Goal: Task Accomplishment & Management: Manage account settings

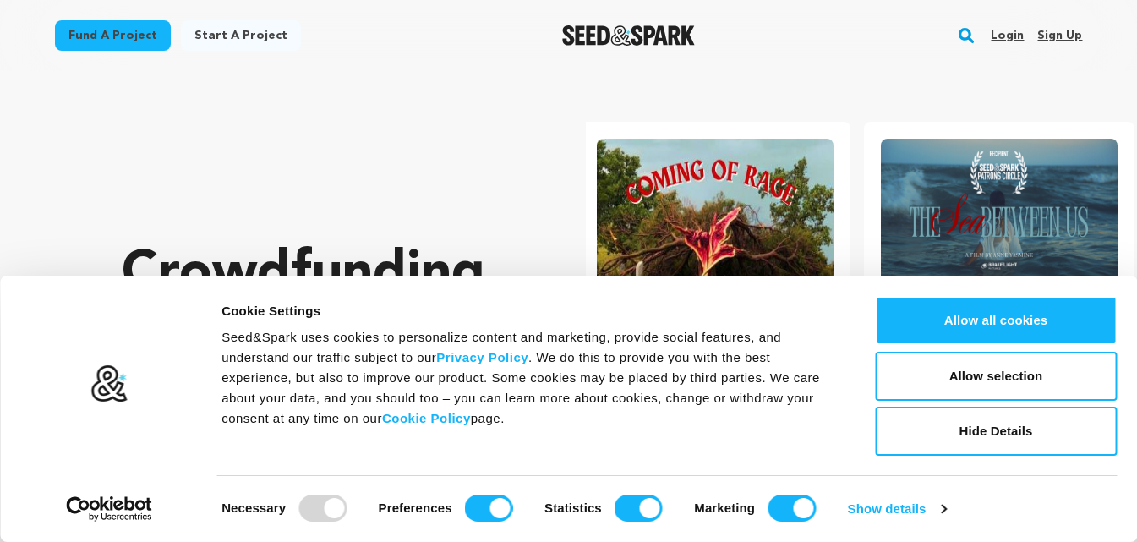
scroll to position [0, 298]
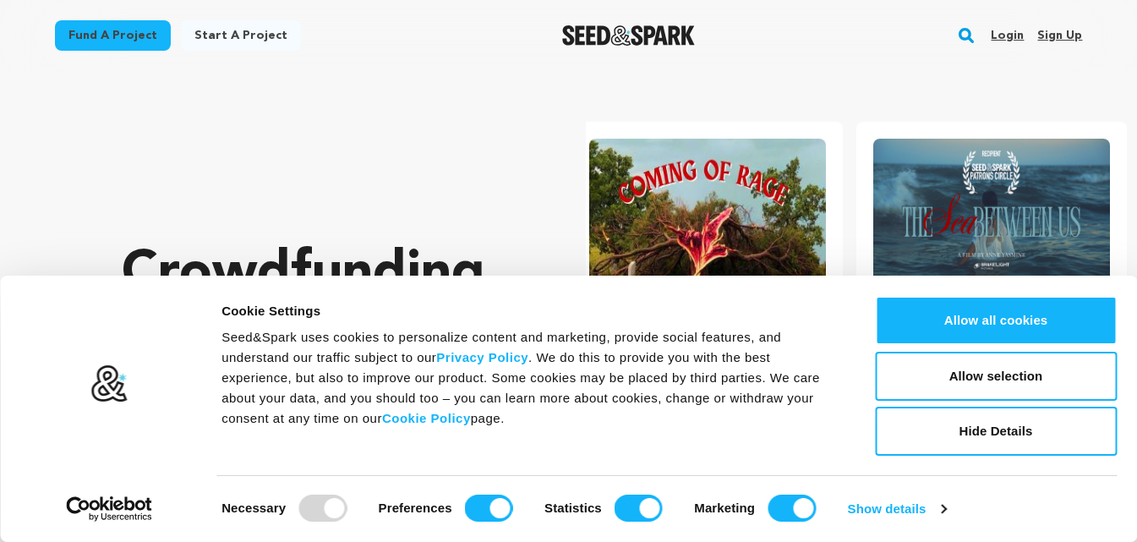
click at [1056, 34] on link "Sign up" at bounding box center [1059, 35] width 45 height 27
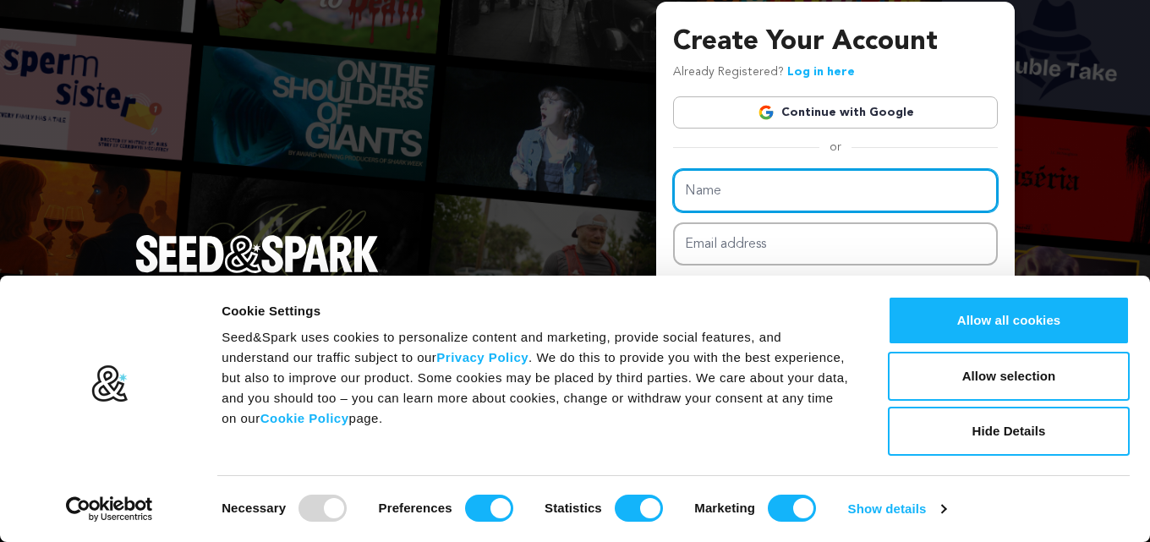
click at [795, 177] on input "Name" at bounding box center [835, 190] width 325 height 43
type input "[PERSON_NAME]"
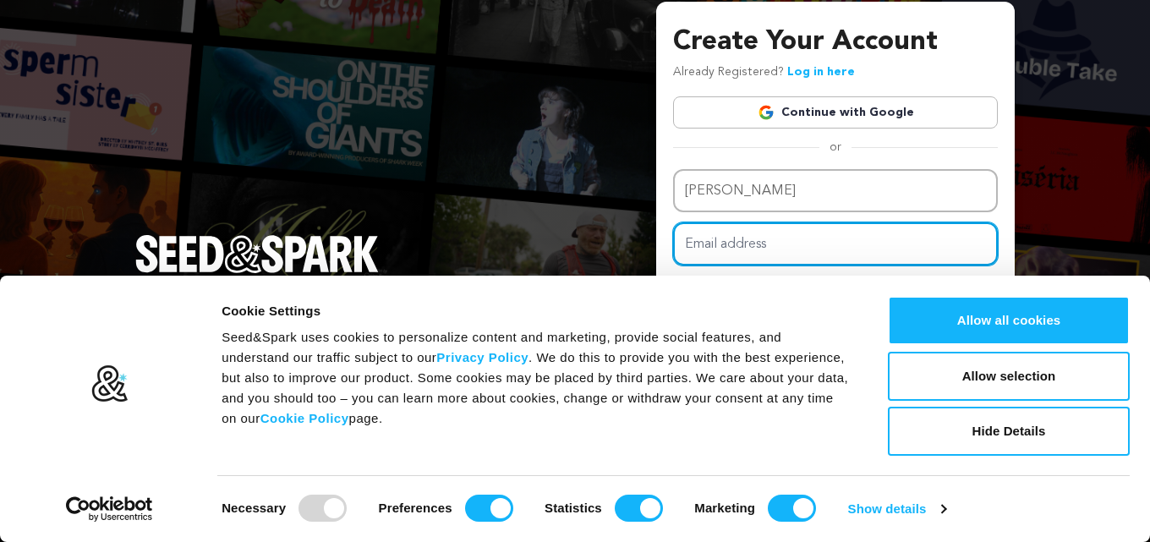
click at [862, 239] on input "Email address" at bounding box center [835, 243] width 325 height 43
type input "[EMAIL_ADDRESS][DOMAIN_NAME]"
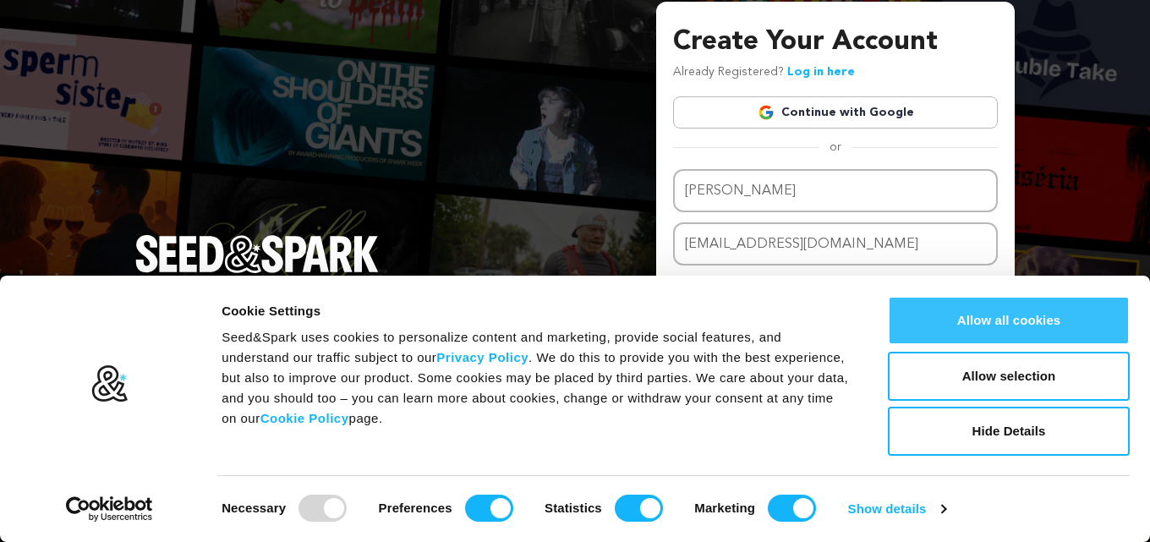
drag, startPoint x: 992, startPoint y: 331, endPoint x: 972, endPoint y: 330, distance: 20.3
click at [991, 331] on button "Allow all cookies" at bounding box center [1008, 320] width 242 height 49
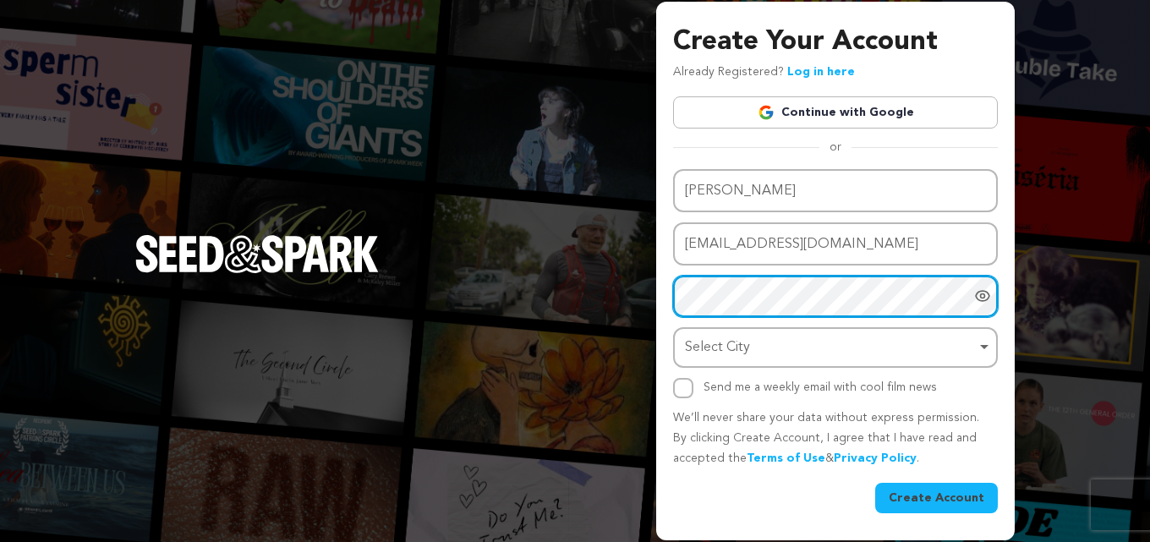
click at [746, 341] on div "Select City Remove item" at bounding box center [830, 348] width 291 height 25
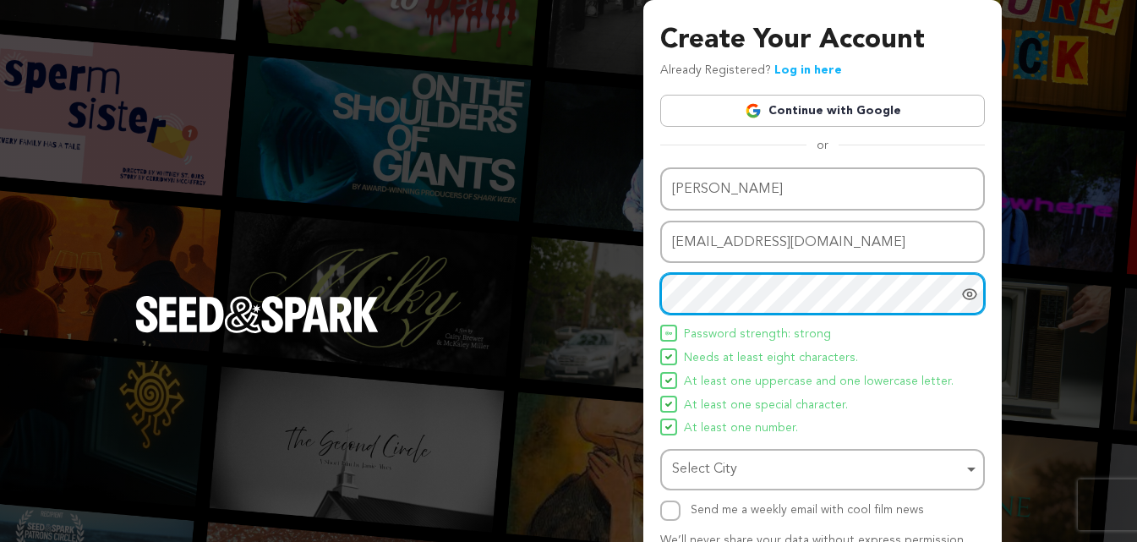
click at [769, 469] on div "Select City Remove item" at bounding box center [817, 469] width 291 height 25
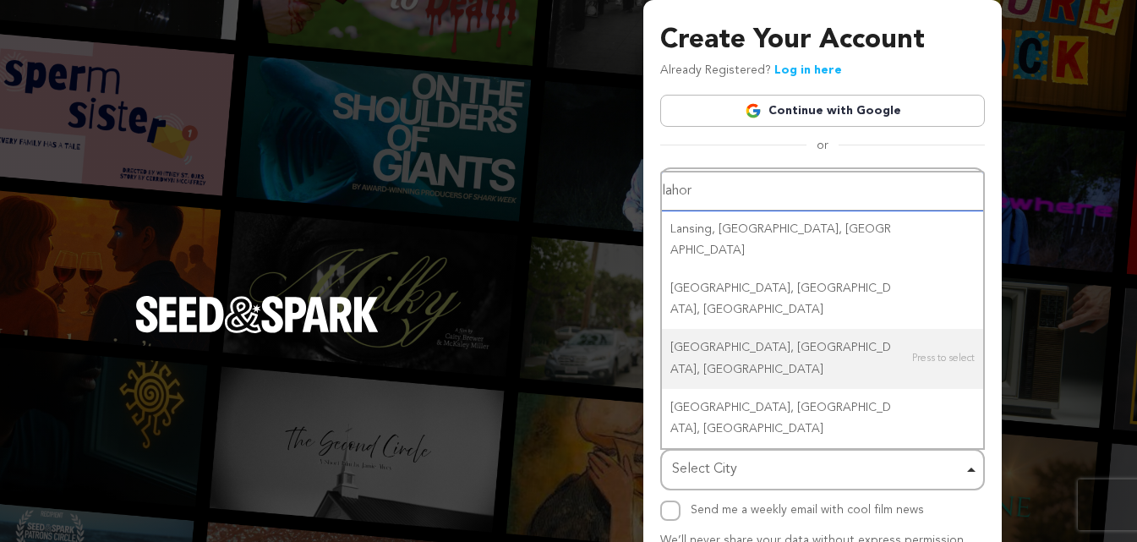
type input "lahore"
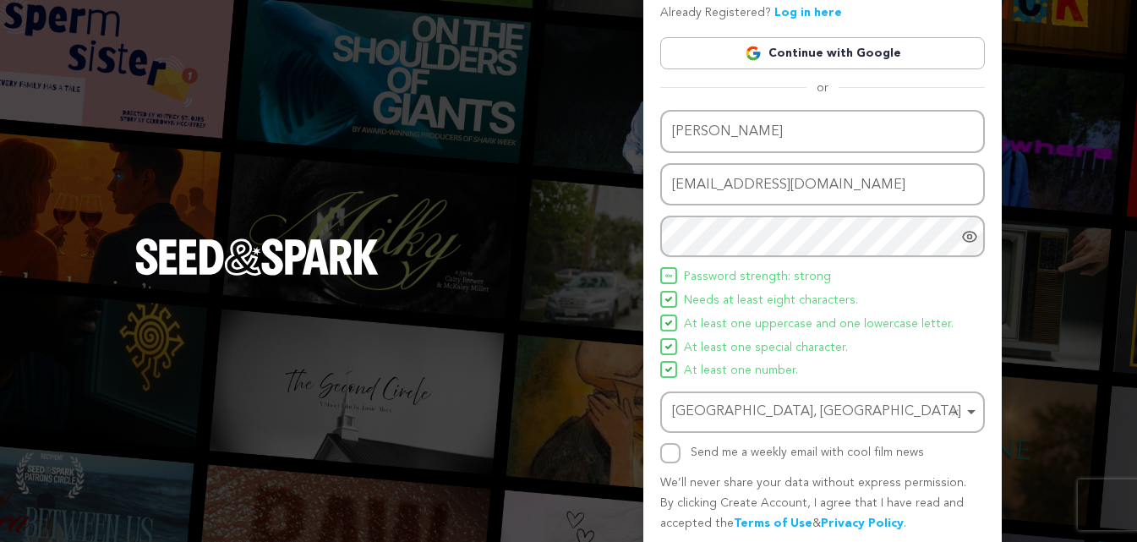
scroll to position [85, 0]
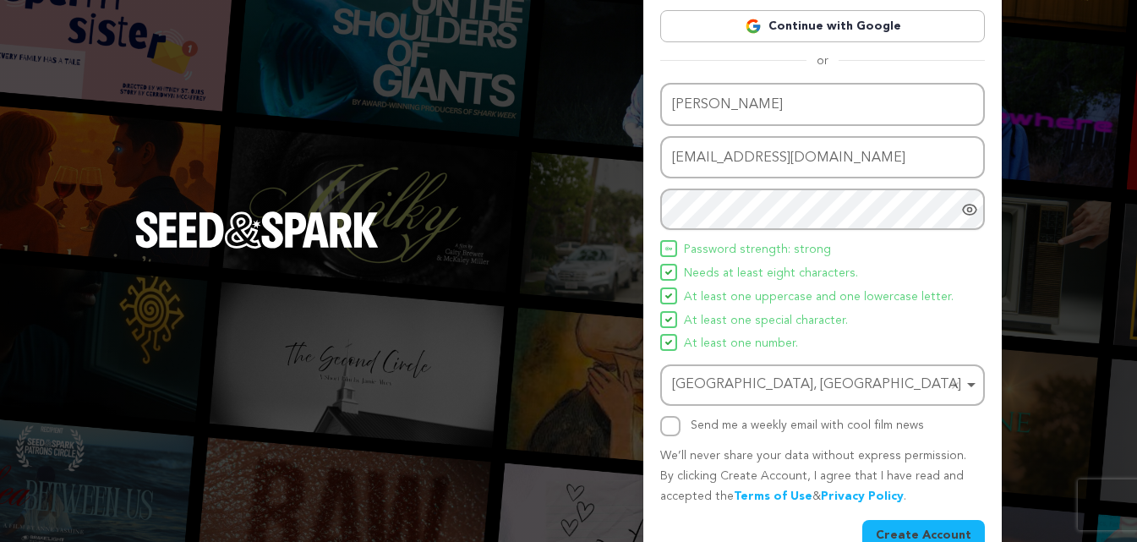
click at [935, 530] on button "Create Account" at bounding box center [923, 535] width 123 height 30
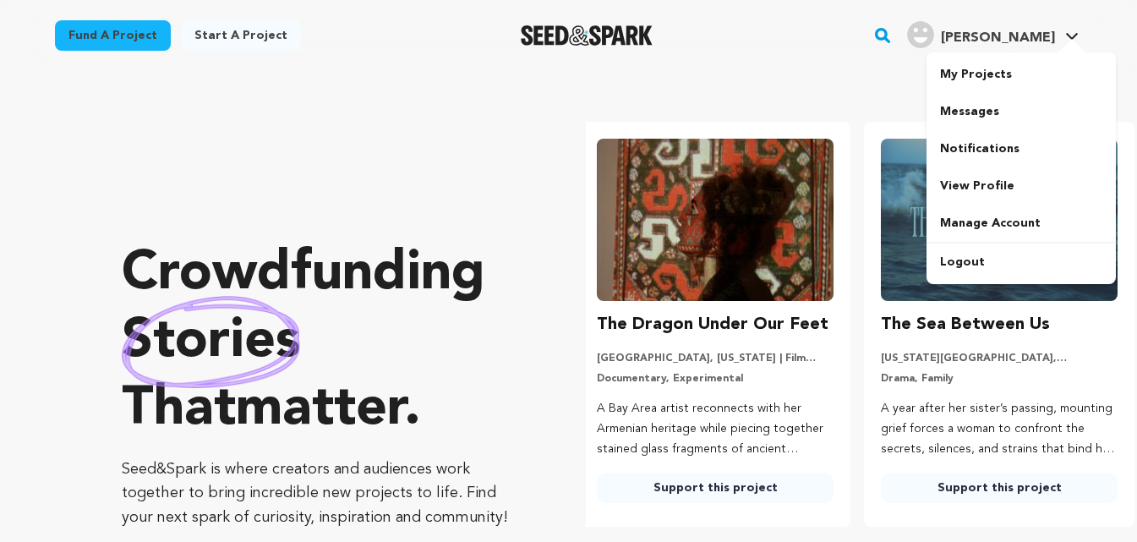
scroll to position [0, 298]
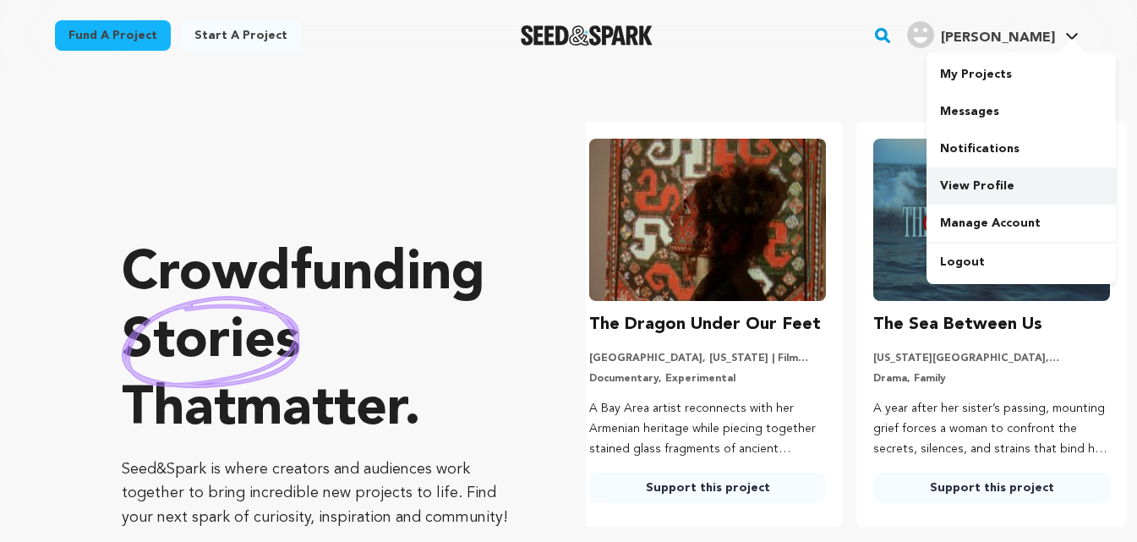
click at [974, 188] on link "View Profile" at bounding box center [1020, 185] width 189 height 37
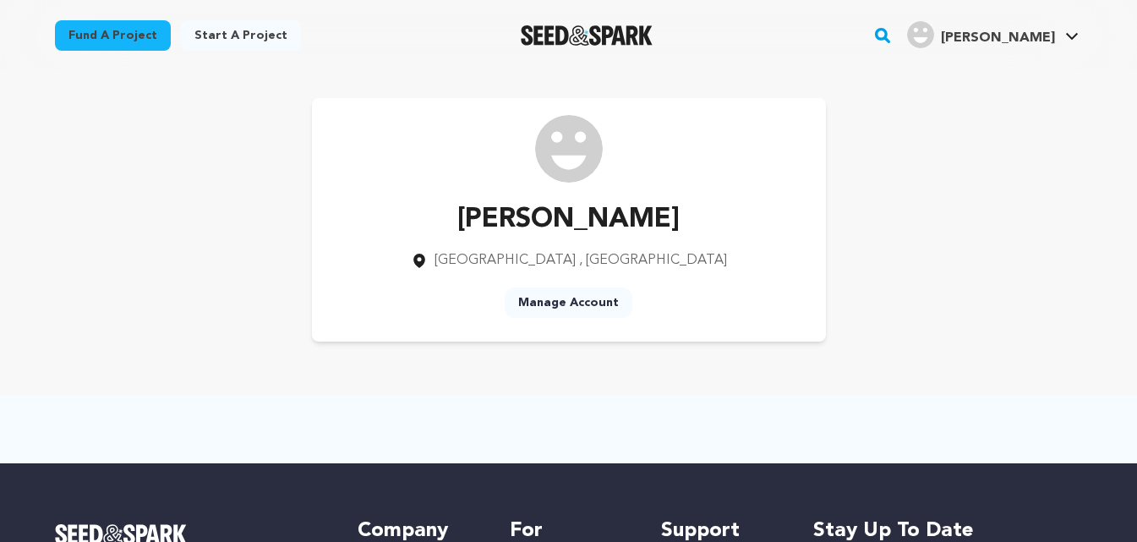
click at [557, 298] on link "Manage Account" at bounding box center [569, 302] width 128 height 30
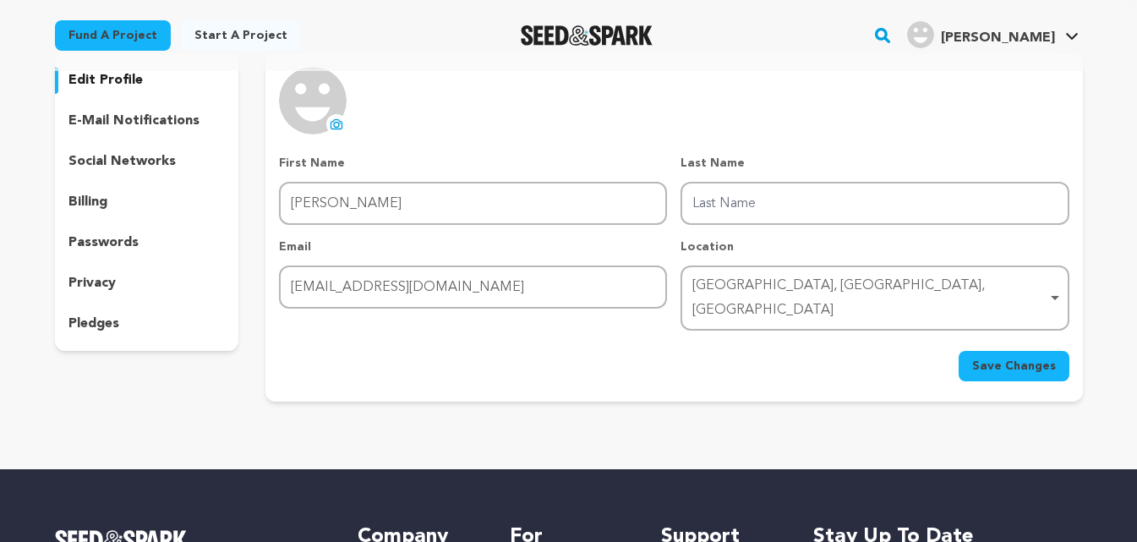
scroll to position [112, 0]
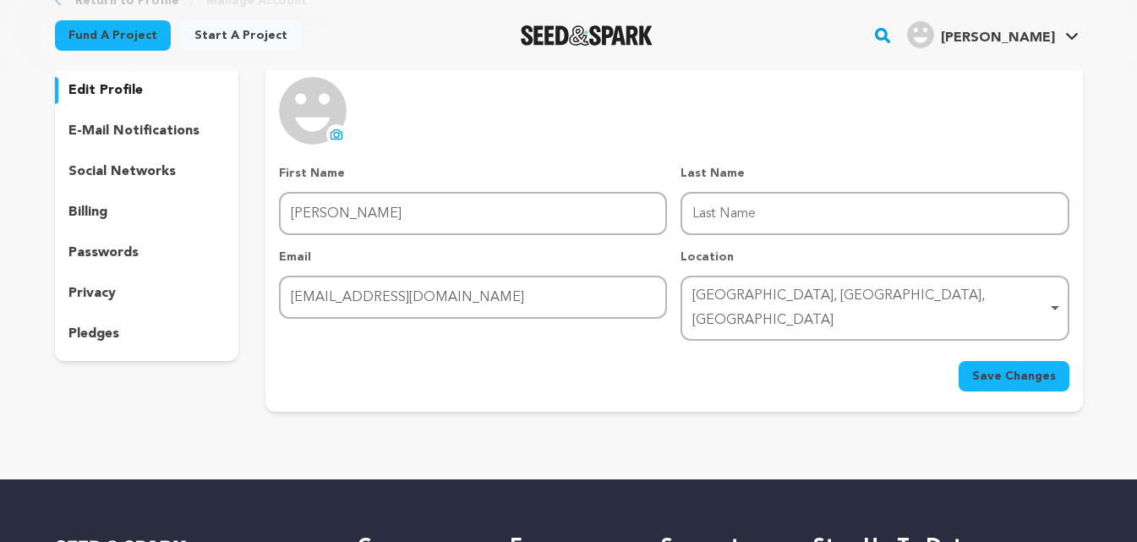
click at [148, 167] on p "social networks" at bounding box center [121, 171] width 107 height 20
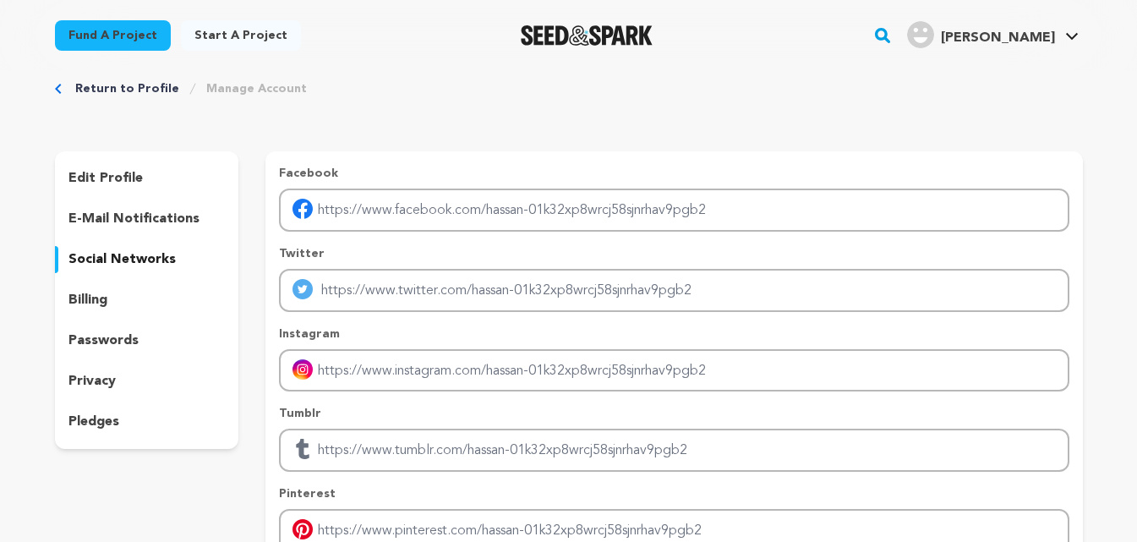
scroll to position [13, 0]
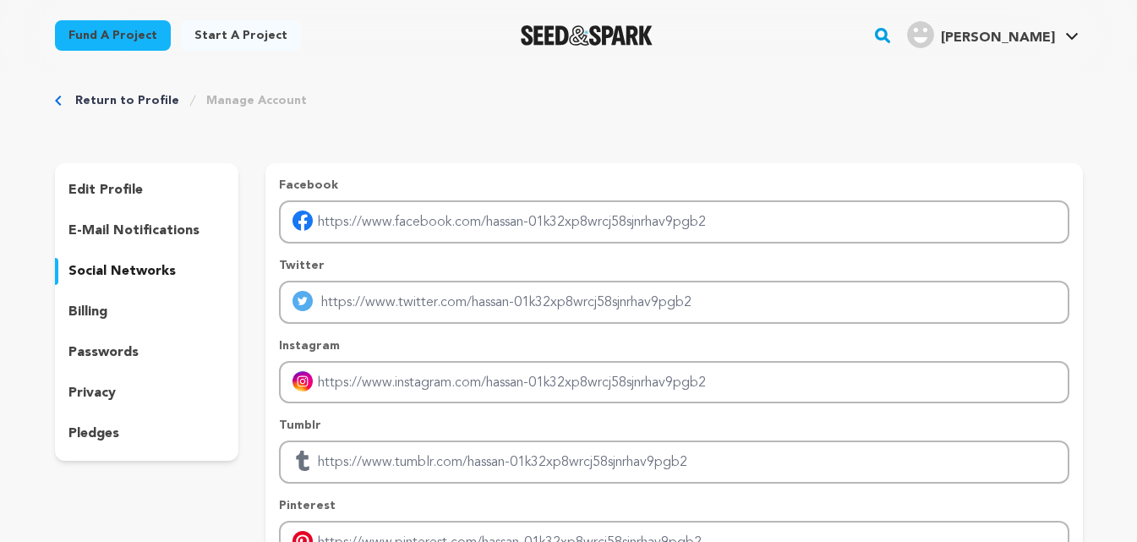
drag, startPoint x: 492, startPoint y: 160, endPoint x: 505, endPoint y: 169, distance: 15.7
click at [182, 173] on div "edit profile e-mail notifications social networks billing passwords privacy ple…" at bounding box center [147, 312] width 184 height 298
click at [141, 232] on p "e-mail notifications" at bounding box center [133, 231] width 131 height 20
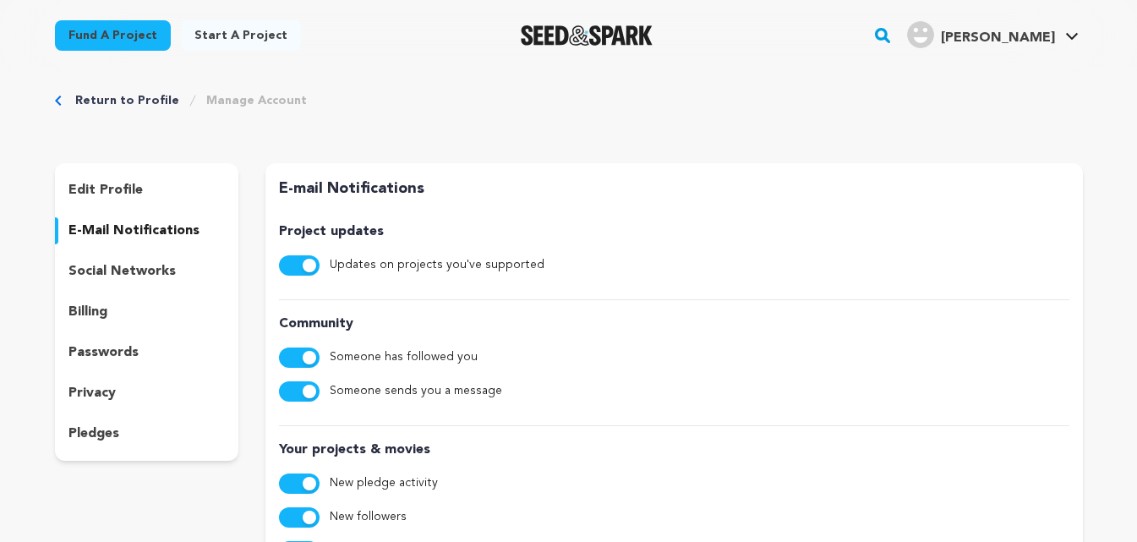
click at [138, 198] on p "edit profile" at bounding box center [105, 190] width 74 height 20
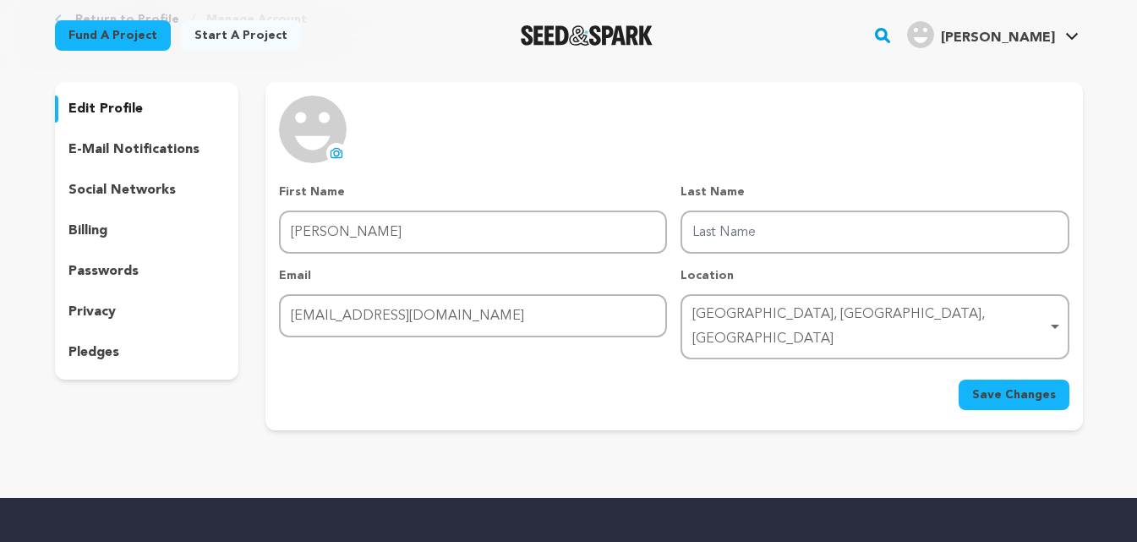
scroll to position [83, 0]
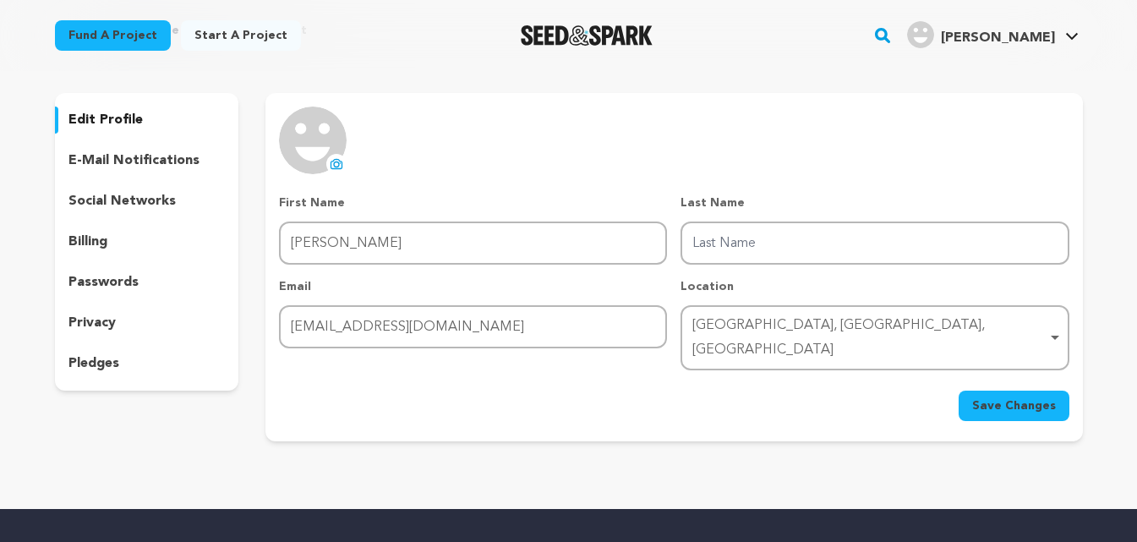
click at [113, 377] on div "edit profile e-mail notifications social networks billing passwords privacy ple…" at bounding box center [147, 242] width 184 height 298
click at [113, 369] on p "pledges" at bounding box center [93, 363] width 51 height 20
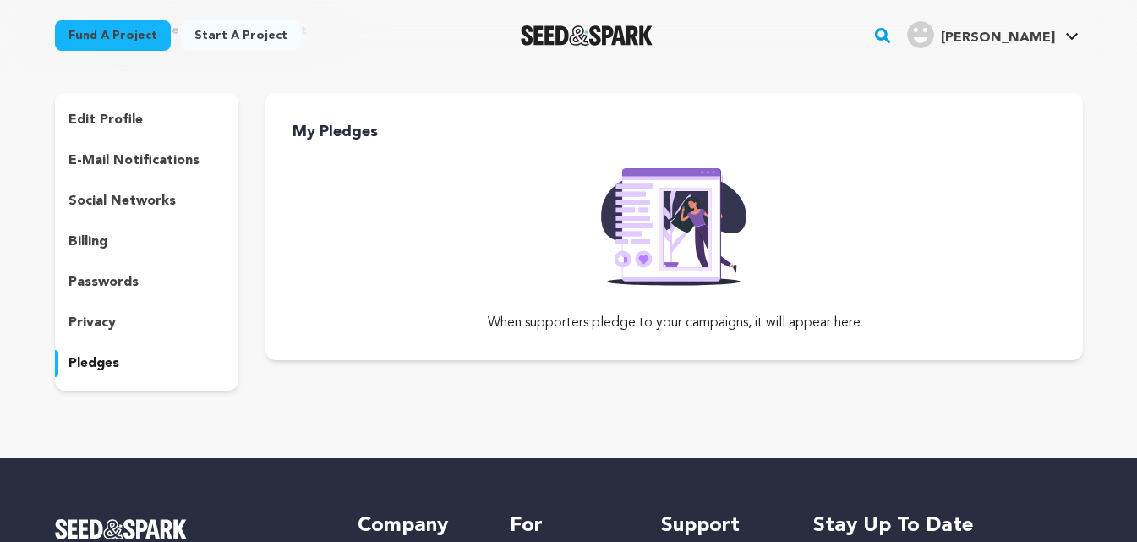
click at [61, 238] on div "billing" at bounding box center [147, 241] width 184 height 27
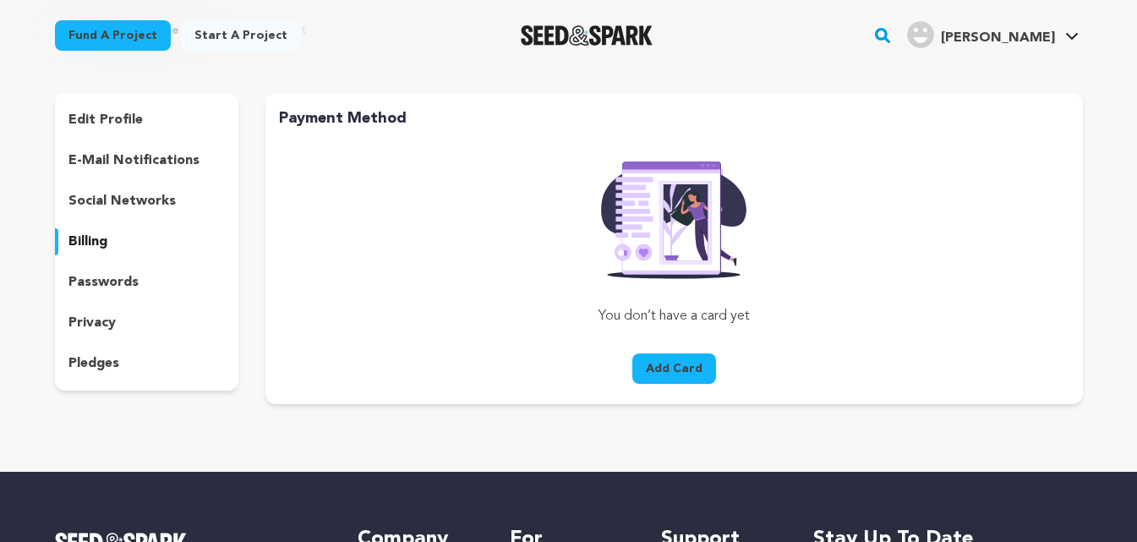
click at [96, 261] on div "edit profile e-mail notifications social networks billing passwords privacy ple…" at bounding box center [147, 242] width 184 height 298
click at [97, 271] on div "passwords" at bounding box center [147, 282] width 184 height 27
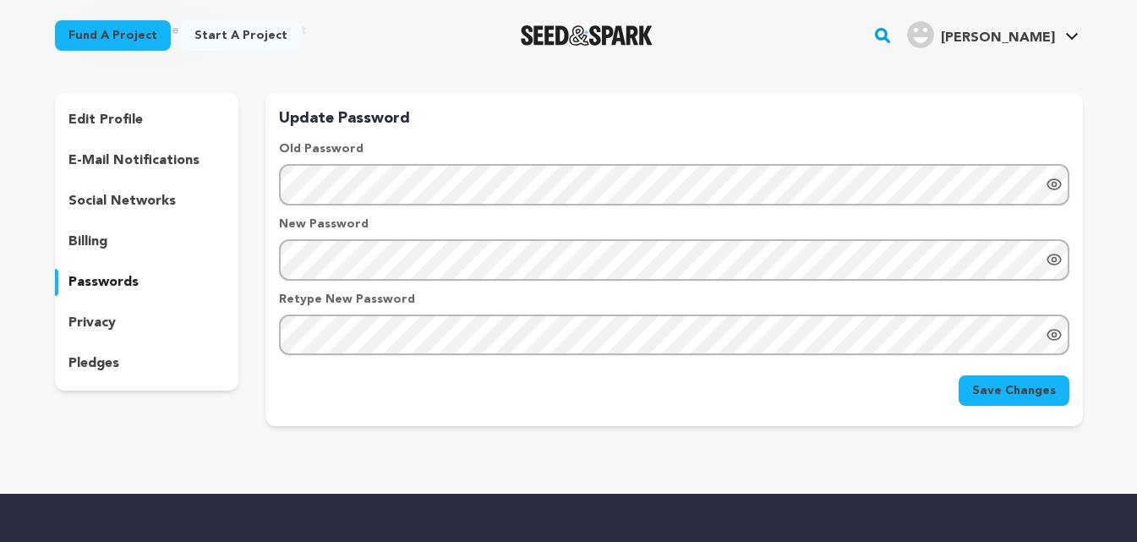
click at [124, 112] on p "edit profile" at bounding box center [105, 120] width 74 height 20
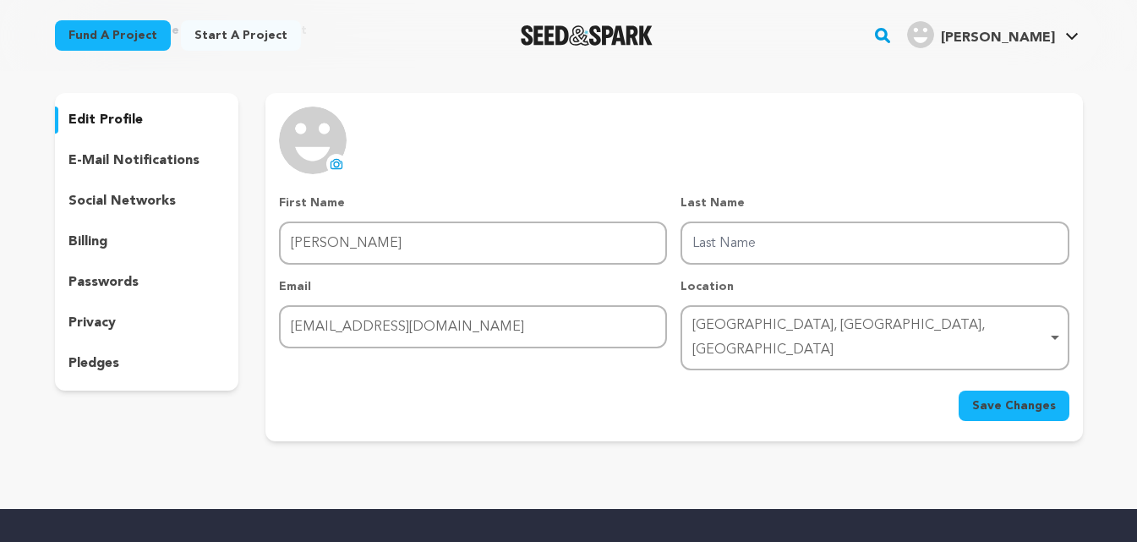
click at [123, 176] on div "edit profile e-mail notifications social networks billing passwords privacy ple…" at bounding box center [147, 242] width 184 height 298
click at [136, 164] on p "e-mail notifications" at bounding box center [133, 160] width 131 height 20
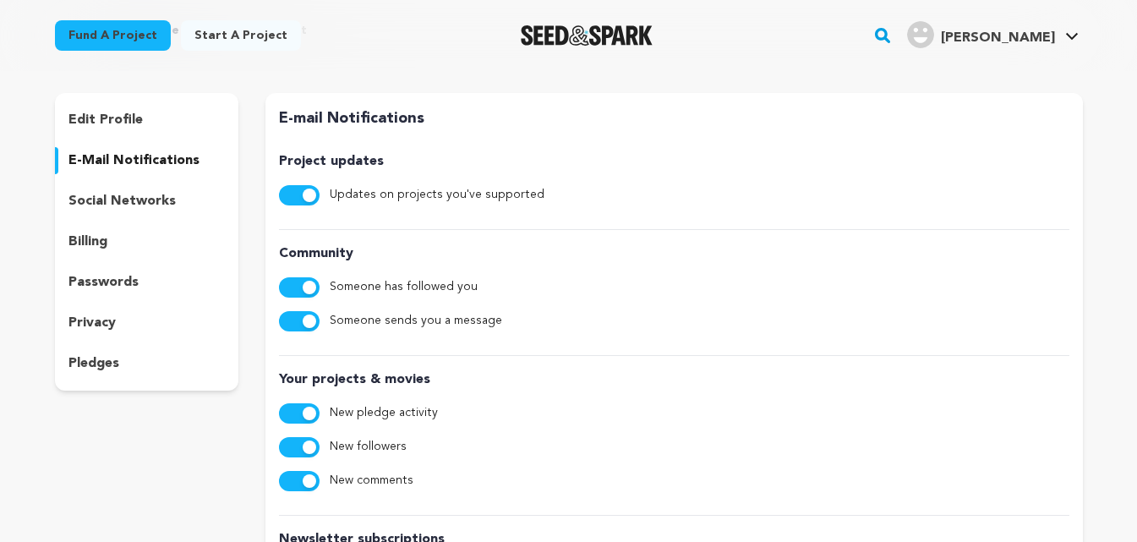
click at [125, 194] on p "social networks" at bounding box center [121, 201] width 107 height 20
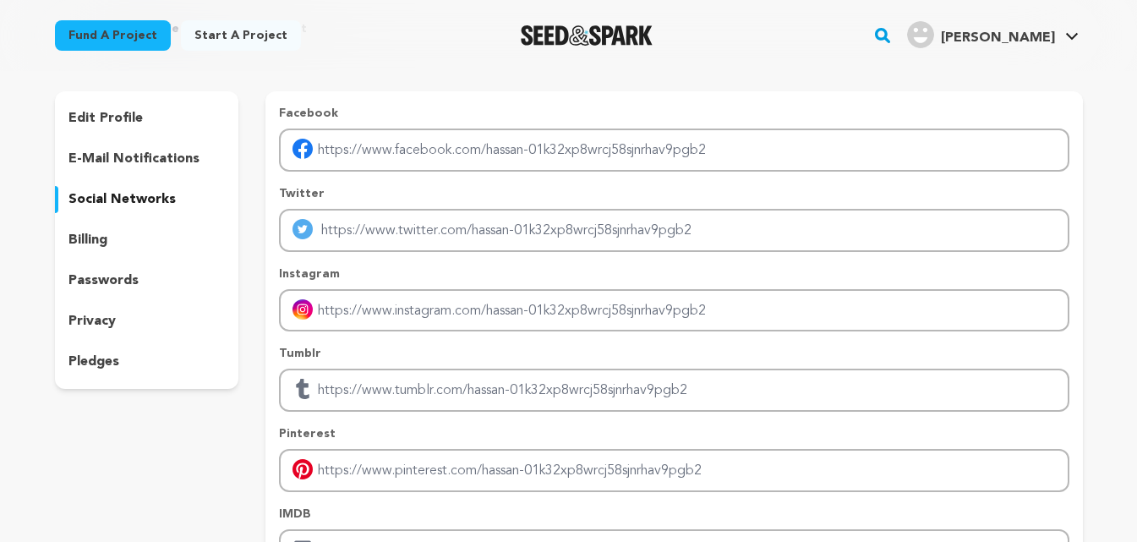
scroll to position [86, 0]
